Goal: Task Accomplishment & Management: Manage account settings

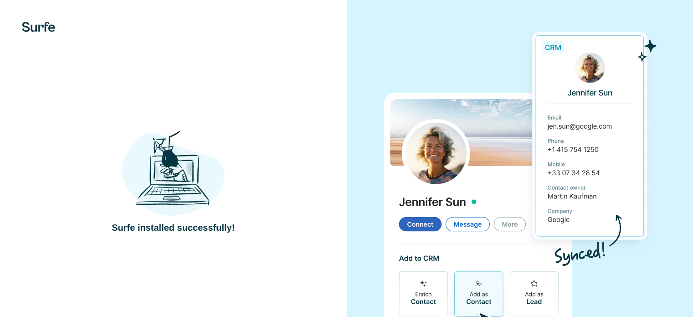
click at [485, 45] on img at bounding box center [520, 178] width 273 height 305
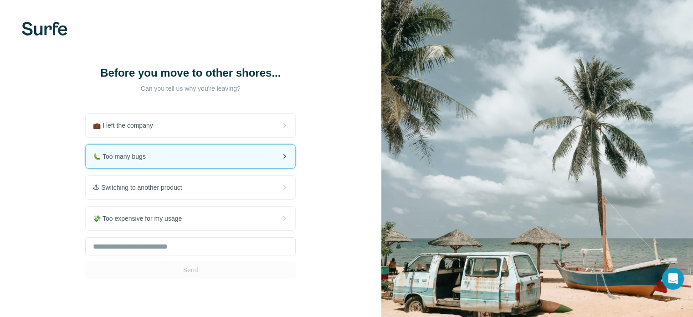
click at [150, 162] on div "🐛 Too many bugs" at bounding box center [191, 157] width 210 height 24
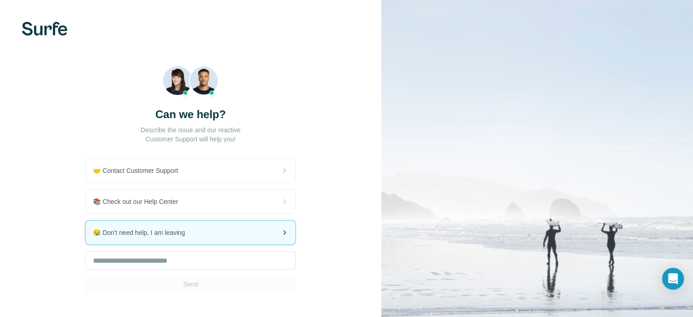
click at [156, 228] on span "😪 Don't need help, I am leaving" at bounding box center [142, 232] width 99 height 9
